Goal: Go to known website: Access a specific website the user already knows

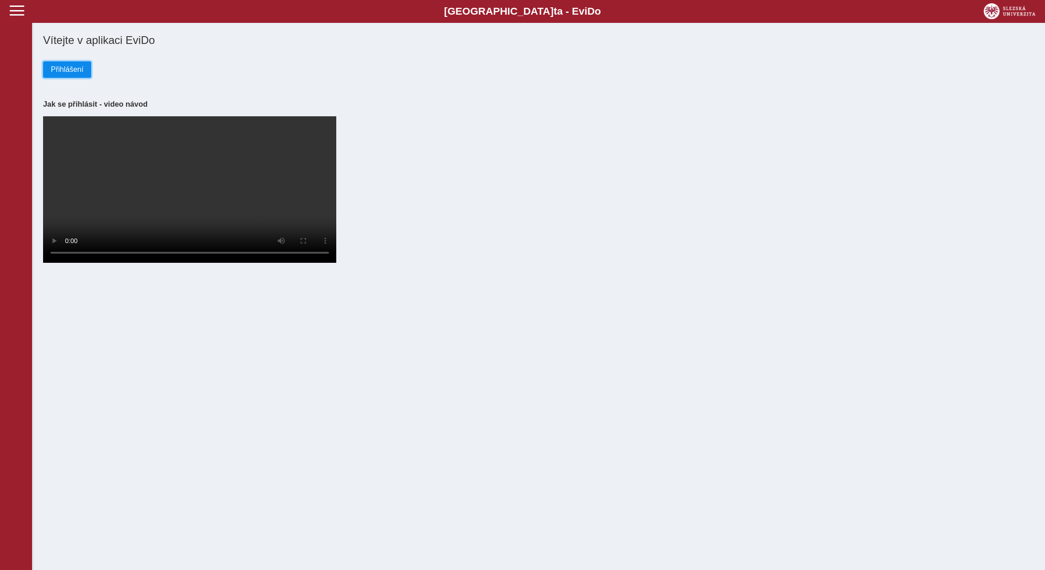
click at [74, 71] on span "Přihlášení" at bounding box center [67, 70] width 33 height 8
click at [63, 70] on span "Přihlášení" at bounding box center [67, 70] width 33 height 8
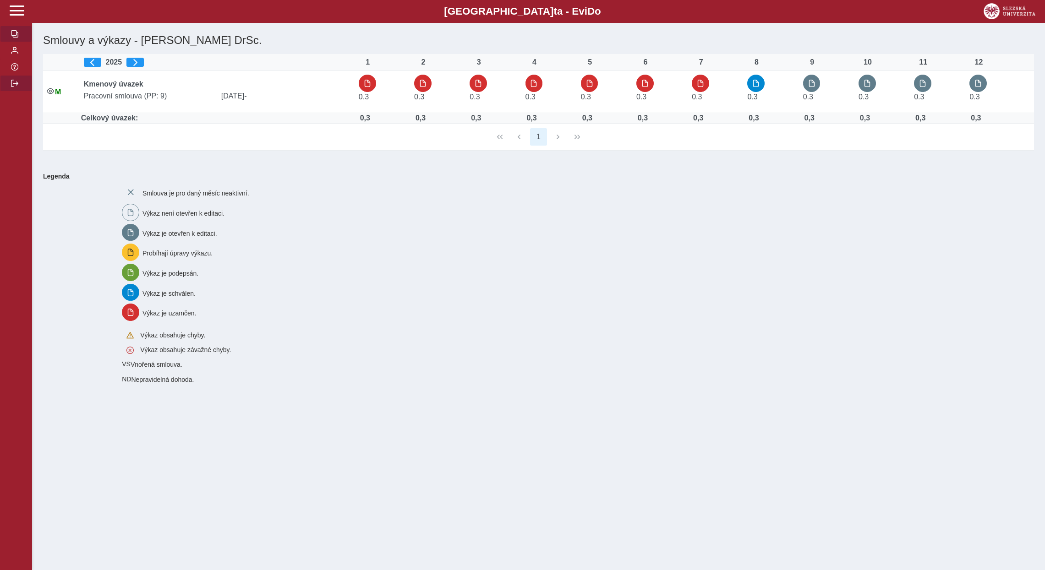
click at [11, 87] on span "button" at bounding box center [14, 83] width 7 height 7
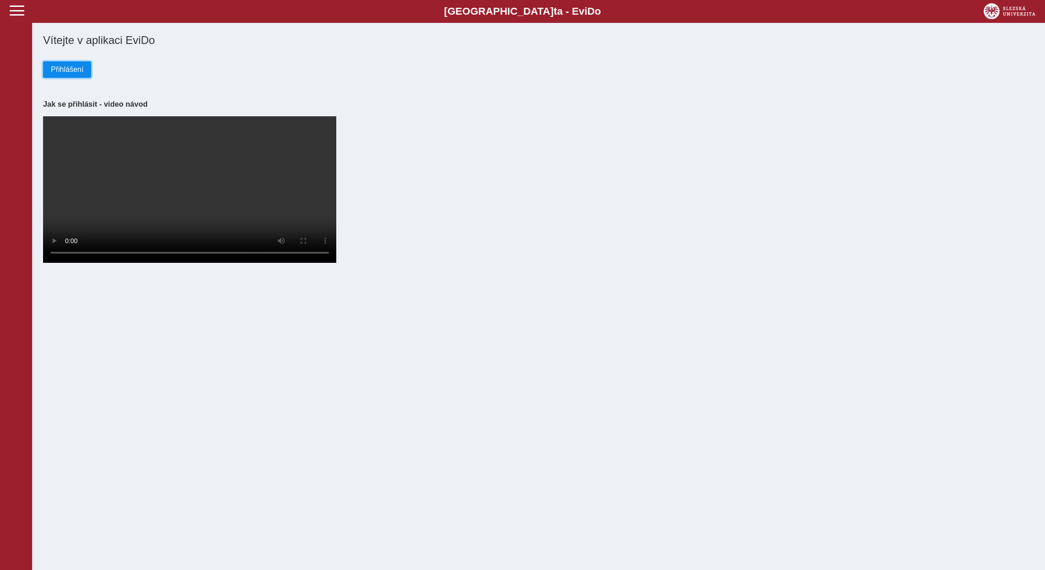
click at [55, 68] on span "Přihlášení" at bounding box center [67, 70] width 33 height 8
click at [64, 71] on span "Přihlášení" at bounding box center [67, 70] width 33 height 8
